Goal: Task Accomplishment & Management: Manage account settings

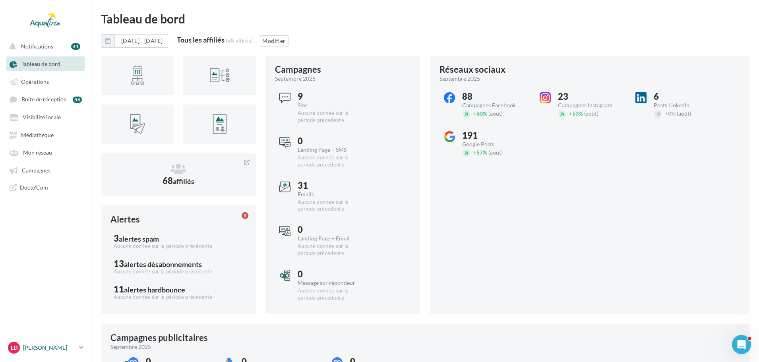
click at [53, 345] on p "[PERSON_NAME]" at bounding box center [49, 348] width 53 height 8
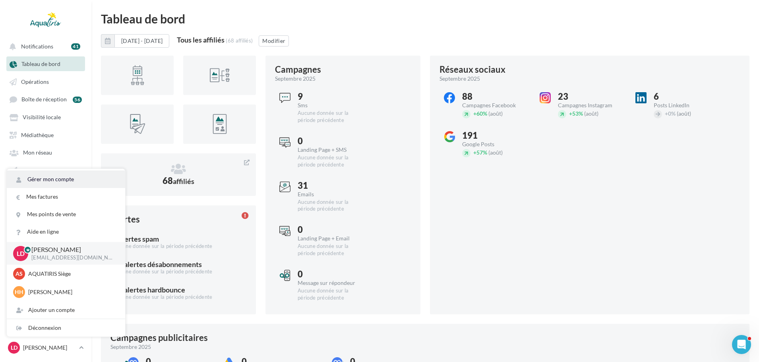
click at [59, 184] on link "Gérer mon compte" at bounding box center [66, 178] width 118 height 17
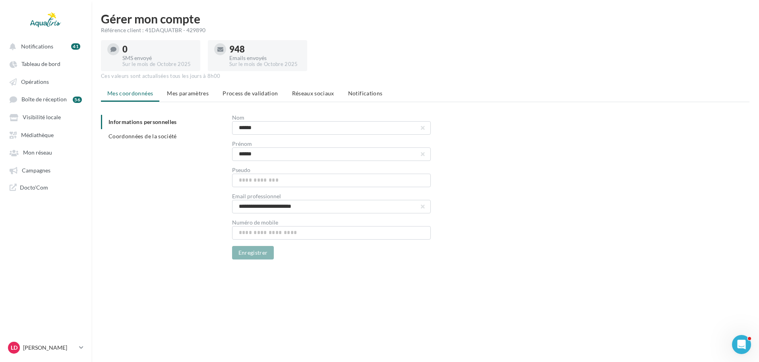
click at [76, 348] on p "[PERSON_NAME]" at bounding box center [49, 348] width 53 height 8
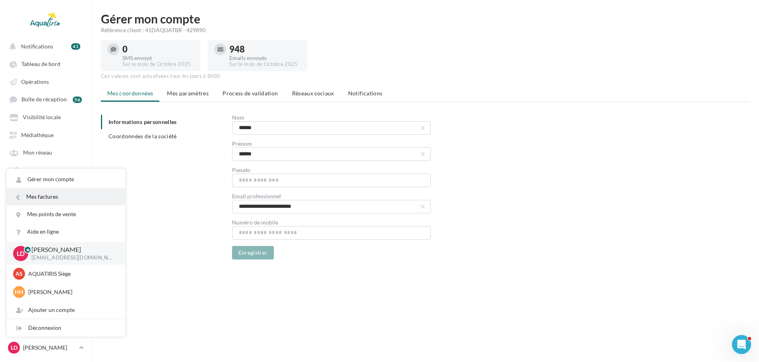
click at [60, 202] on link "Mes factures" at bounding box center [66, 196] width 118 height 17
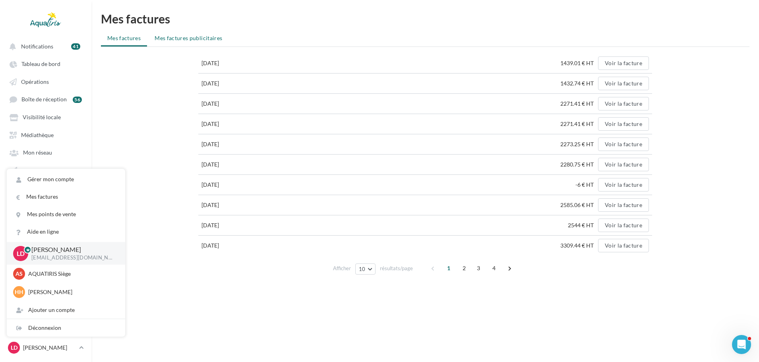
click at [199, 39] on span "Mes factures publicitaires" at bounding box center [188, 38] width 68 height 7
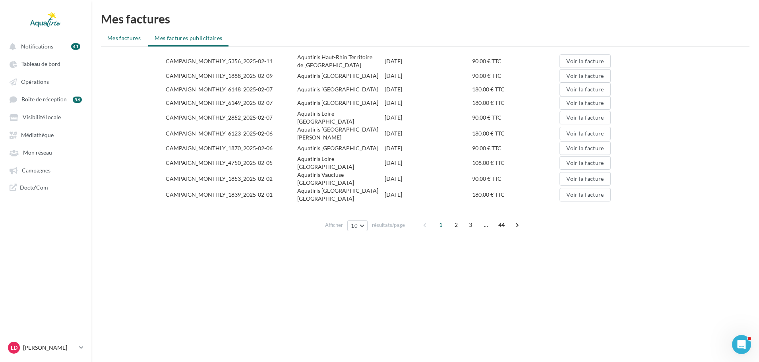
click at [129, 36] on span "Mes factures" at bounding box center [123, 38] width 33 height 7
